Goal: Check status

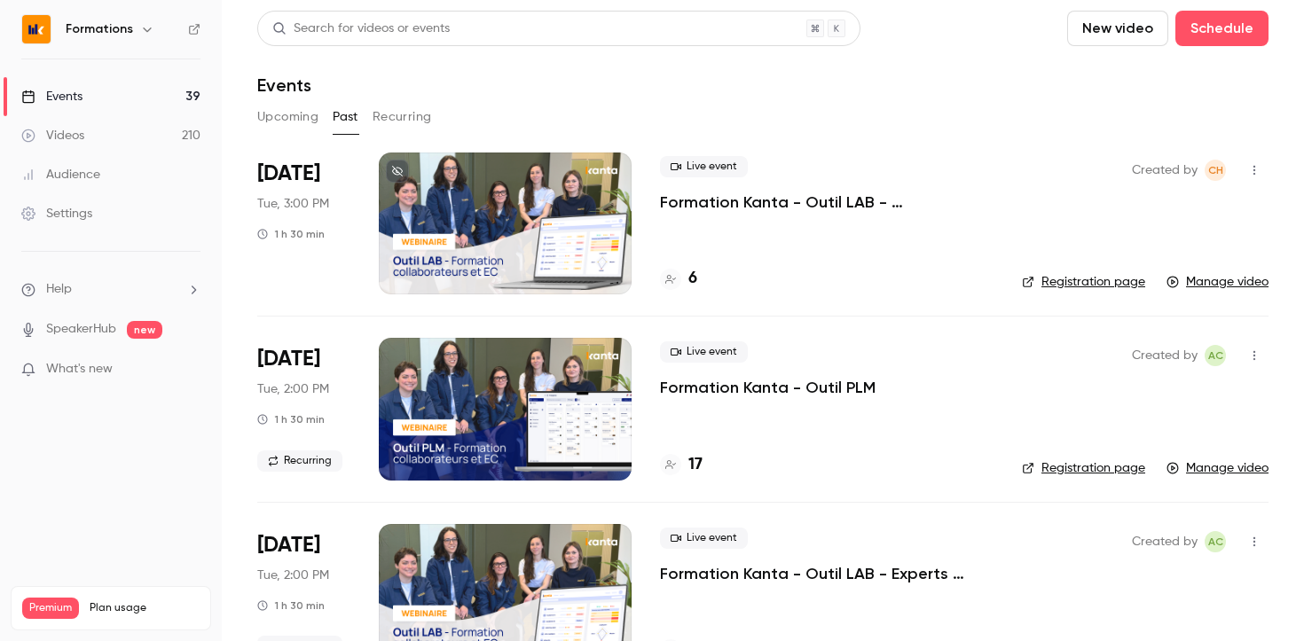
click at [290, 114] on button "Upcoming" at bounding box center [287, 117] width 61 height 28
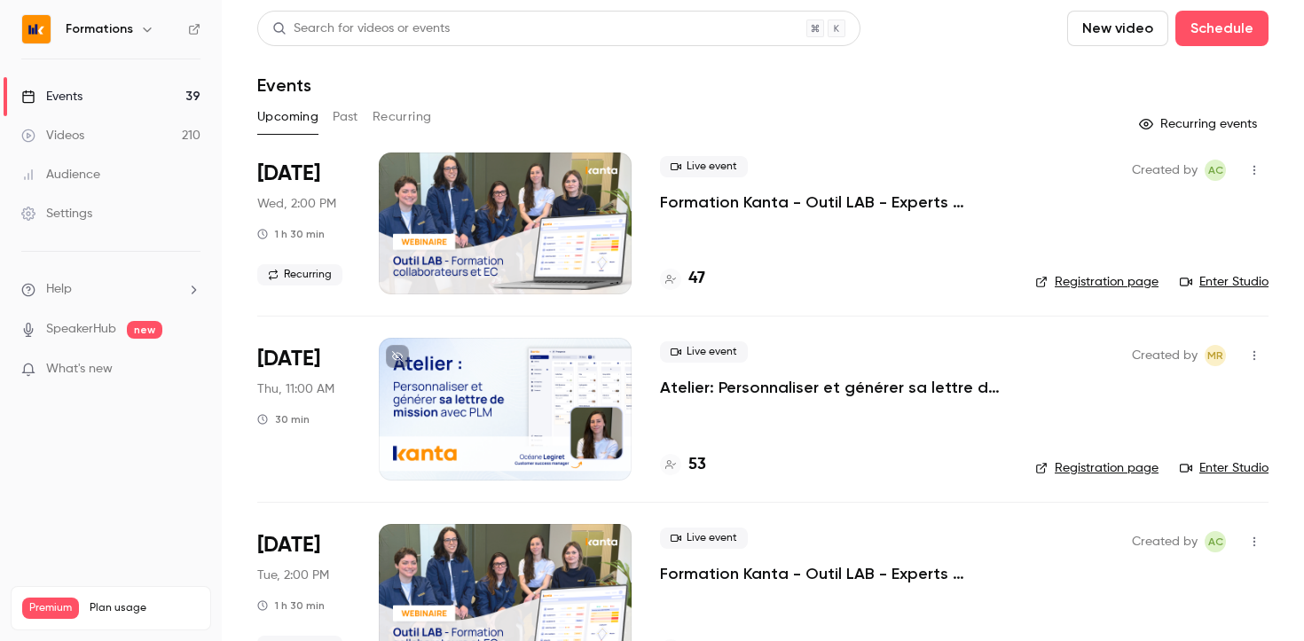
click at [785, 204] on p "Formation Kanta - Outil LAB - Experts Comptables & Collaborateurs" at bounding box center [833, 202] width 347 height 21
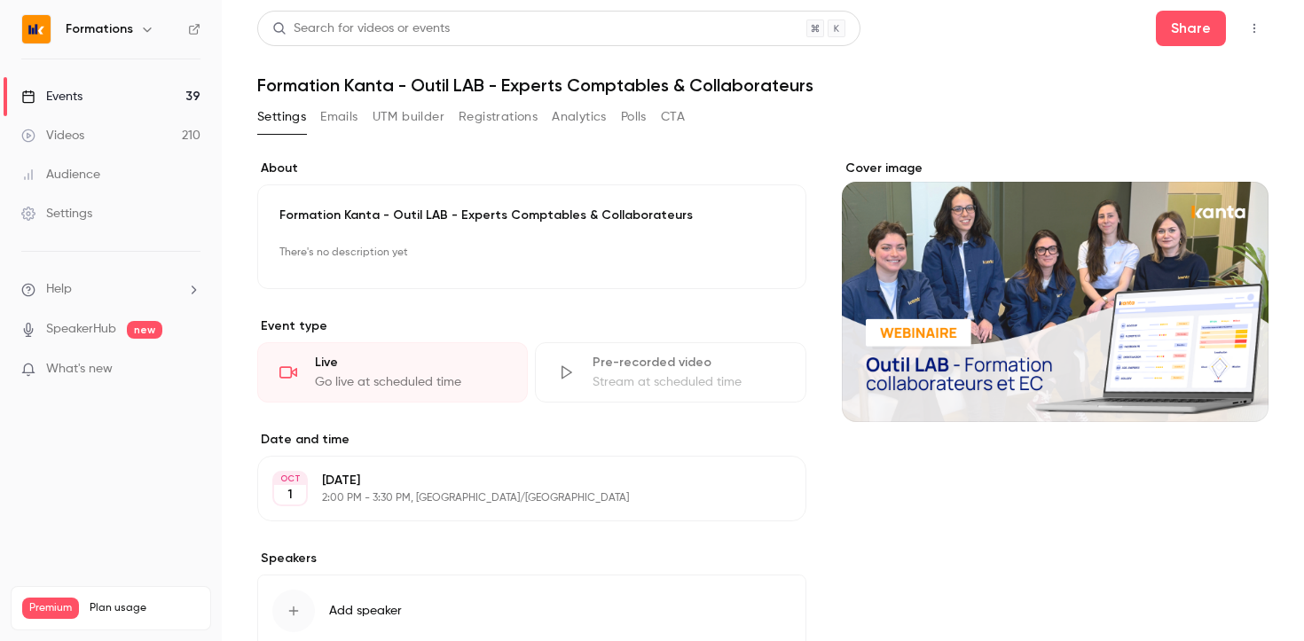
click at [491, 114] on button "Registrations" at bounding box center [498, 117] width 79 height 28
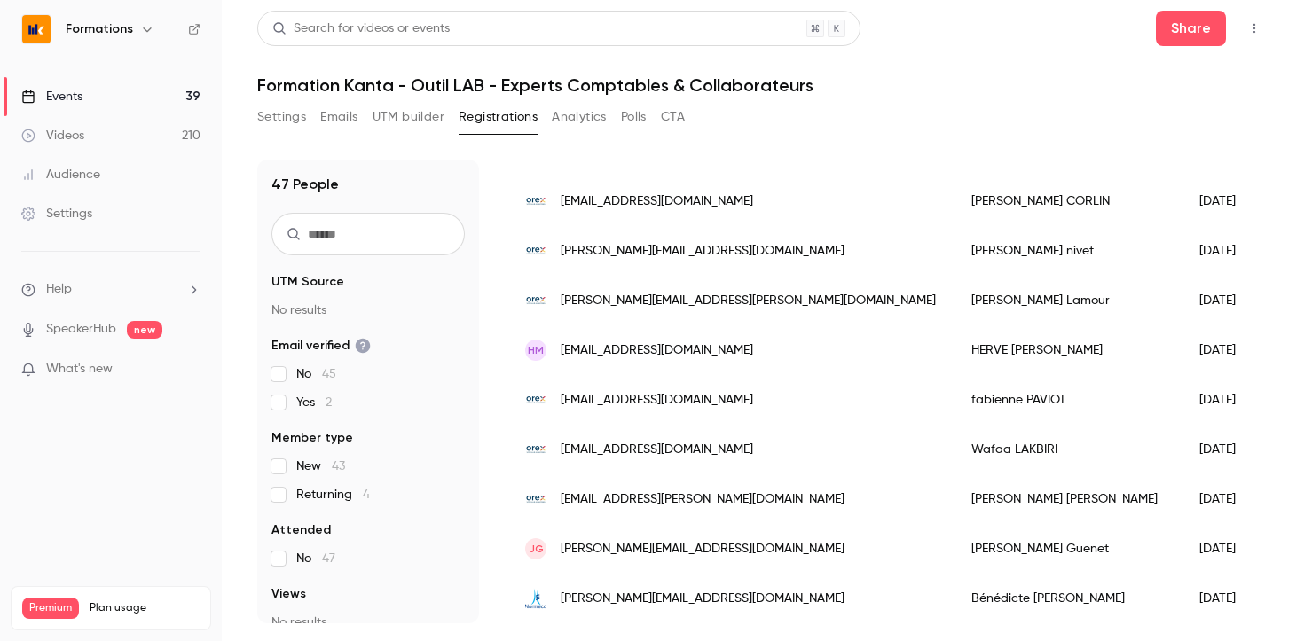
scroll to position [2052, 0]
